Goal: Share content: Share content

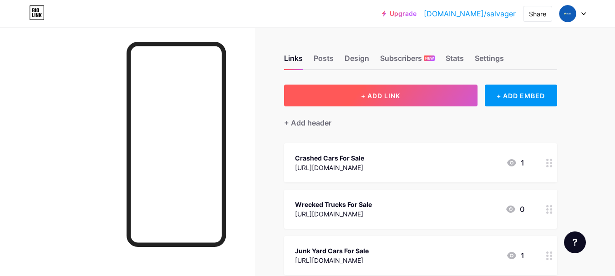
click at [410, 92] on button "+ ADD LINK" at bounding box center [381, 96] width 194 height 22
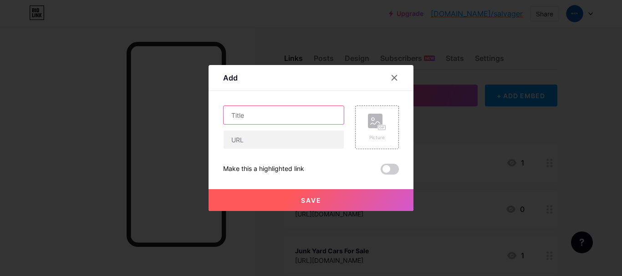
click at [276, 118] on input "text" at bounding box center [284, 115] width 120 height 18
paste input "Is It Worth Buying a Salvage Camper and Repairing It?"
type input "Is It Worth Buying a Salvage Camper and Repairing It?"
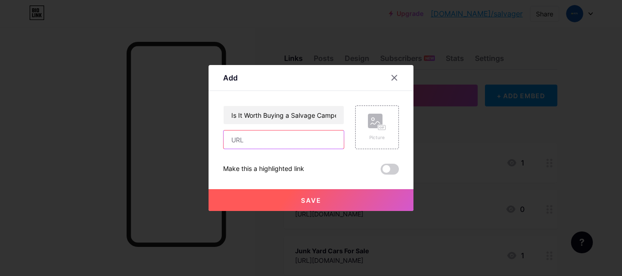
click at [260, 146] on input "text" at bounding box center [284, 140] width 120 height 18
paste input "[URL][DOMAIN_NAME]"
type input "[URL][DOMAIN_NAME]"
click at [261, 194] on button "Save" at bounding box center [311, 200] width 205 height 22
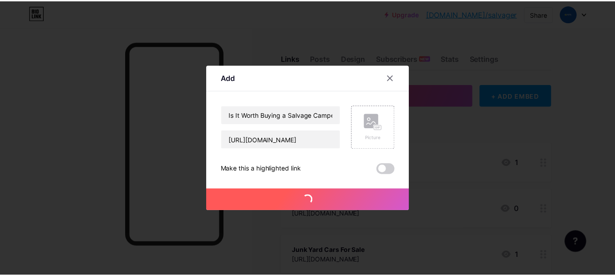
scroll to position [0, 0]
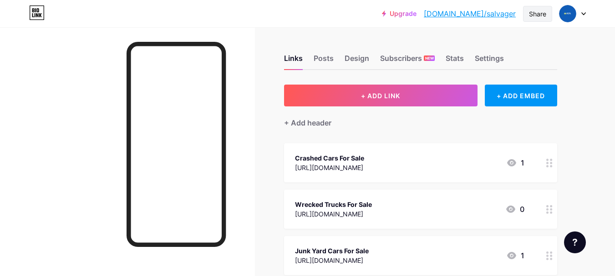
click at [535, 17] on div "Share" at bounding box center [537, 14] width 17 height 10
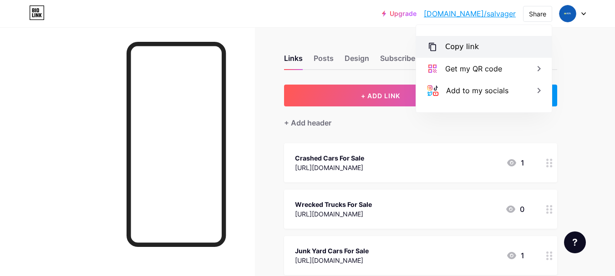
click at [484, 51] on div "Copy link" at bounding box center [484, 47] width 136 height 22
